Goal: Transaction & Acquisition: Purchase product/service

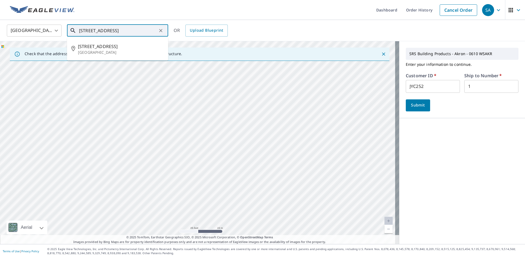
click at [152, 31] on input "[STREET_ADDRESS]" at bounding box center [118, 30] width 78 height 15
click at [162, 30] on icon "Clear" at bounding box center [160, 30] width 5 height 5
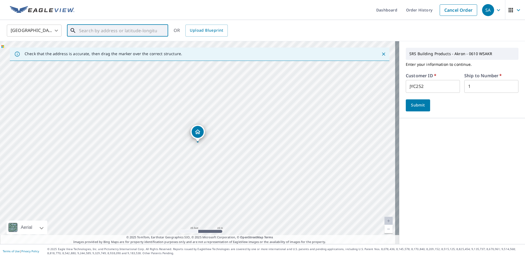
click at [144, 30] on input "text" at bounding box center [118, 30] width 78 height 15
click at [131, 49] on span "[STREET_ADDRESS]" at bounding box center [121, 46] width 86 height 7
type input "[STREET_ADDRESS]"
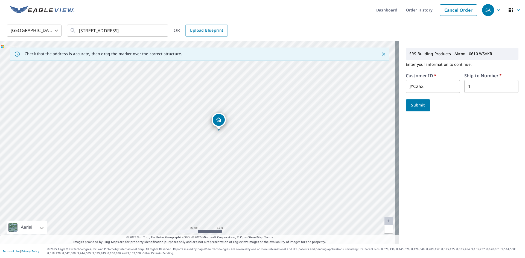
drag, startPoint x: 224, startPoint y: 118, endPoint x: 253, endPoint y: 116, distance: 29.1
click at [252, 116] on div "[STREET_ADDRESS]" at bounding box center [199, 142] width 399 height 203
drag, startPoint x: 242, startPoint y: 140, endPoint x: 228, endPoint y: 140, distance: 13.4
click at [228, 140] on div "[STREET_ADDRESS]" at bounding box center [199, 142] width 399 height 203
drag, startPoint x: 262, startPoint y: 123, endPoint x: 233, endPoint y: 104, distance: 34.7
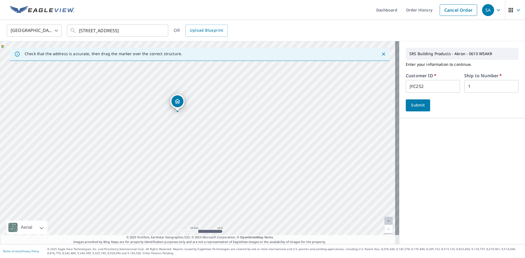
click at [233, 104] on div "[STREET_ADDRESS]" at bounding box center [199, 142] width 399 height 203
click at [418, 105] on span "Submit" at bounding box center [418, 105] width 16 height 7
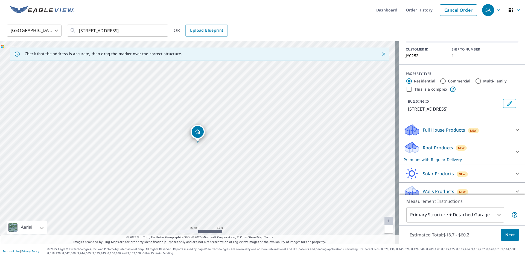
scroll to position [38, 0]
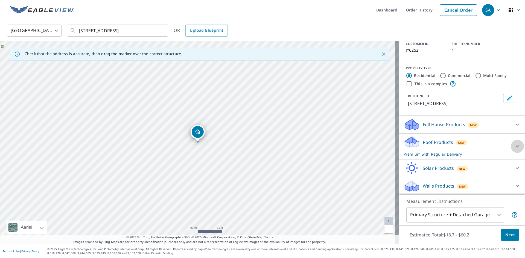
click at [514, 146] on icon at bounding box center [517, 146] width 7 height 7
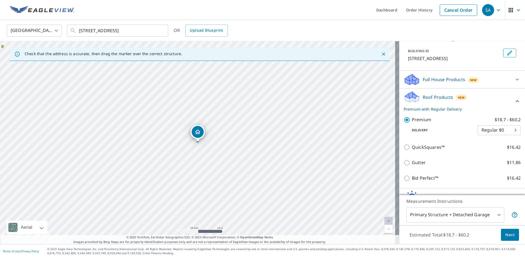
scroll to position [112, 0]
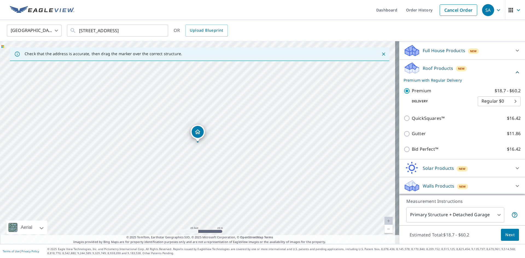
click at [505, 236] on span "Next" at bounding box center [509, 235] width 9 height 7
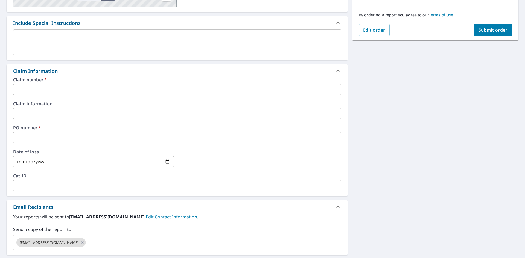
scroll to position [137, 0]
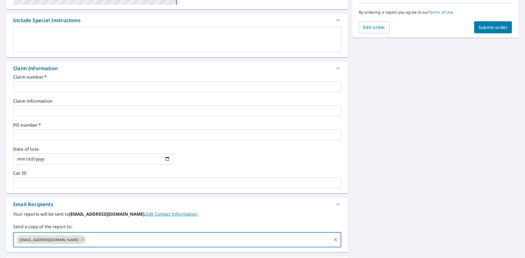
click at [109, 240] on input "text" at bounding box center [209, 240] width 244 height 10
paste input "[EMAIL_ADDRESS][DOMAIN_NAME]"
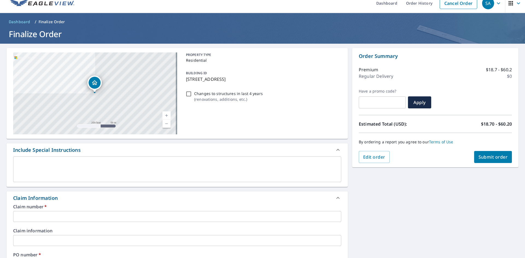
scroll to position [0, 0]
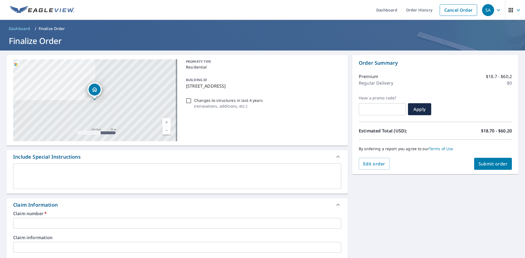
type input "[EMAIL_ADDRESS][DOMAIN_NAME]"
drag, startPoint x: 224, startPoint y: 85, endPoint x: 184, endPoint y: 91, distance: 39.8
click at [184, 91] on div "BUILDING ID [STREET_ADDRESS]" at bounding box center [263, 82] width 158 height 17
checkbox input "true"
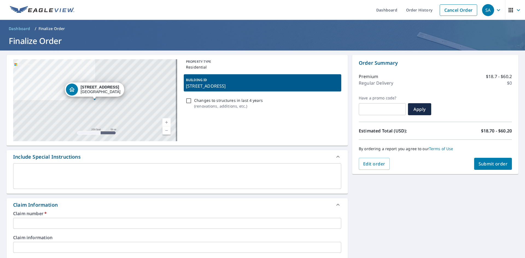
copy p "[STREET_ADDRESS]"
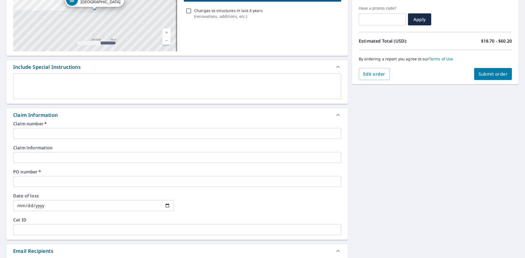
scroll to position [109, 0]
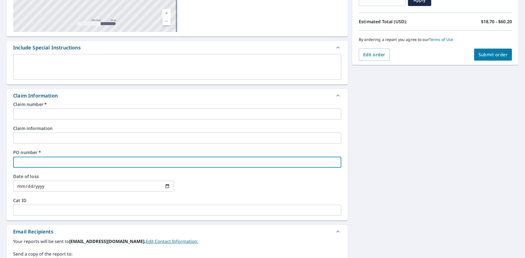
click at [48, 165] on input "text" at bounding box center [177, 162] width 328 height 11
paste input "[STREET_ADDRESS]"
type input "[STREET_ADDRESS]"
checkbox input "true"
type input "[STREET_ADDRESS]"
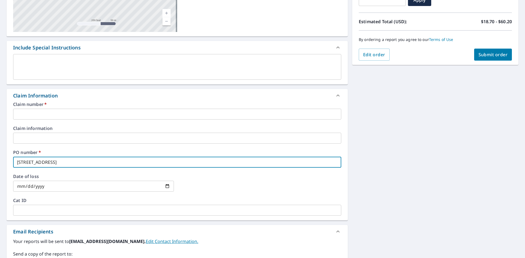
click at [94, 113] on input "text" at bounding box center [177, 114] width 328 height 11
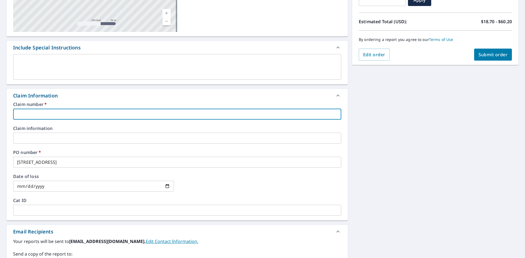
type input "1"
checkbox input "true"
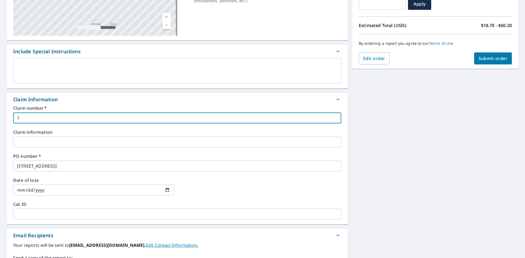
scroll to position [71, 0]
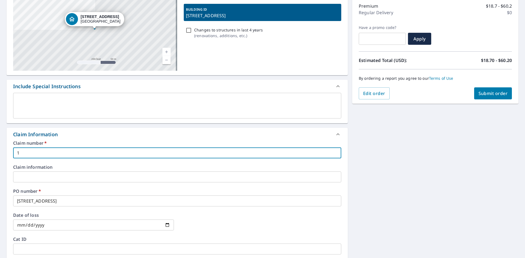
type input "1"
click at [490, 94] on span "Submit order" at bounding box center [493, 94] width 29 height 6
checkbox input "true"
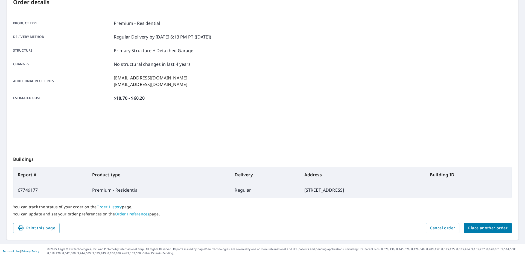
scroll to position [63, 0]
